Goal: Information Seeking & Learning: Learn about a topic

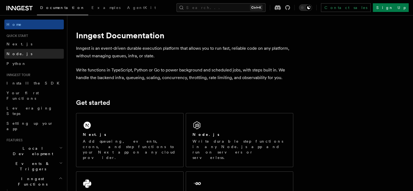
click at [25, 55] on link "Node.js" at bounding box center [34, 54] width 60 height 10
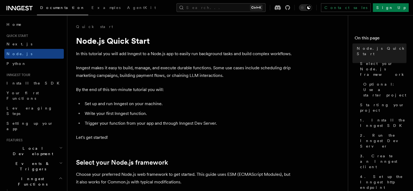
click at [32, 38] on li "Quick start Next.js Node.js Python" at bounding box center [34, 51] width 60 height 35
click at [28, 36] on span "Quick start" at bounding box center [16, 36] width 24 height 4
click at [21, 36] on span "Quick start" at bounding box center [16, 36] width 24 height 4
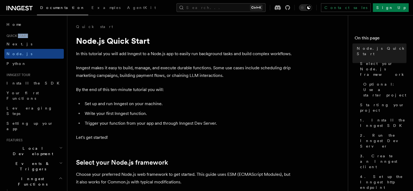
click at [21, 36] on span "Quick start" at bounding box center [16, 36] width 24 height 4
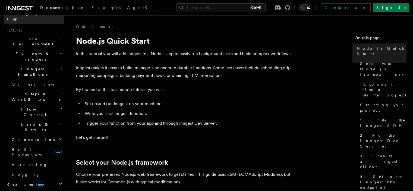
scroll to position [110, 0]
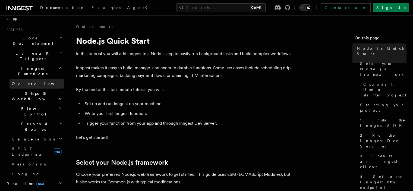
click at [26, 82] on span "Overview" at bounding box center [40, 84] width 56 height 4
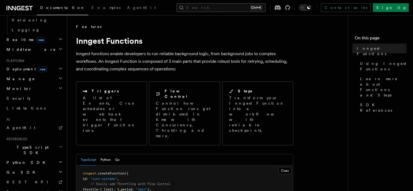
click at [266, 8] on button "Search... Ctrl+K" at bounding box center [221, 7] width 89 height 9
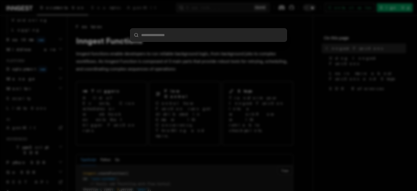
click at [243, 83] on div at bounding box center [208, 95] width 417 height 191
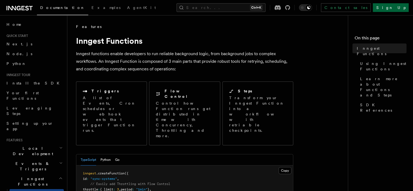
click at [398, 7] on link "Sign Up" at bounding box center [391, 7] width 36 height 9
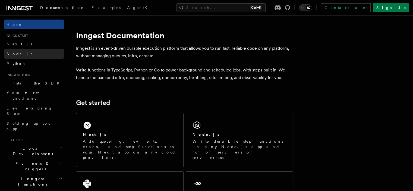
click at [23, 54] on link "Node.js" at bounding box center [34, 54] width 60 height 10
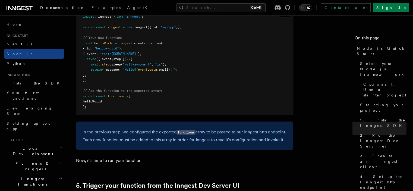
scroll to position [1122, 0]
